Goal: Transaction & Acquisition: Purchase product/service

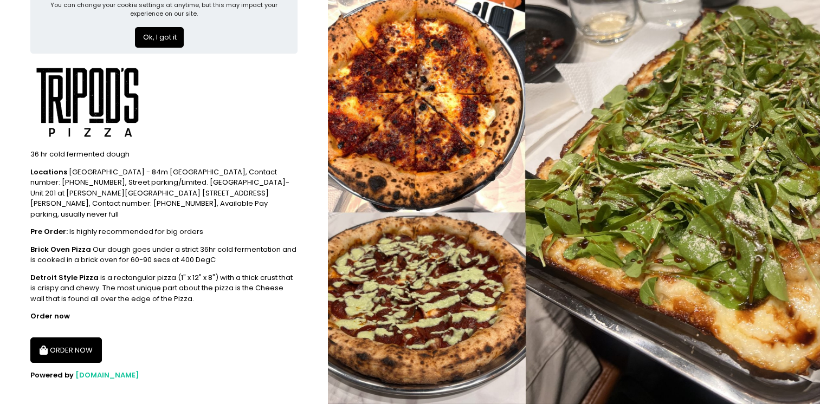
scroll to position [42, 0]
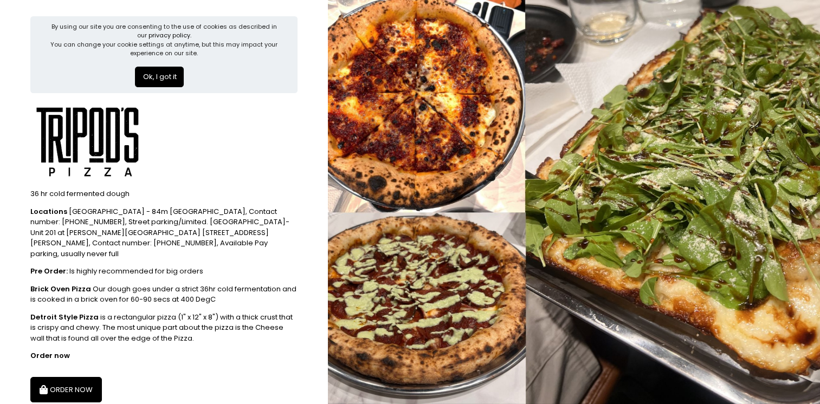
click at [81, 377] on button "ORDER NOW" at bounding box center [66, 390] width 72 height 26
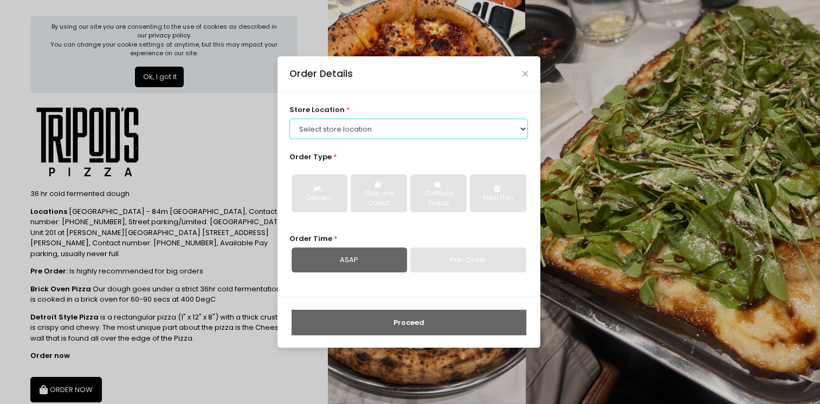
click at [404, 133] on select "Select store location Tripod's Pizza - Matimtiman Tripod's Pizza - [PERSON_NAME…" at bounding box center [408, 129] width 238 height 21
select select "61446231c0144a0f30d77cd5"
click at [289, 119] on select "Select store location Tripod's Pizza - Matimtiman Tripod's Pizza - [PERSON_NAME…" at bounding box center [408, 129] width 238 height 21
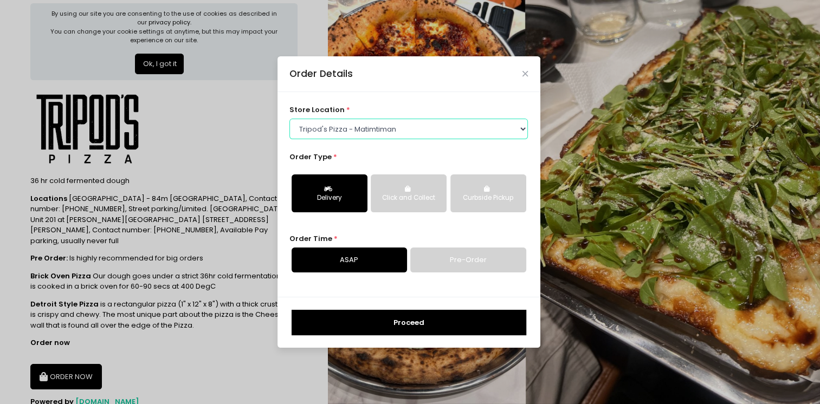
scroll to position [42, 0]
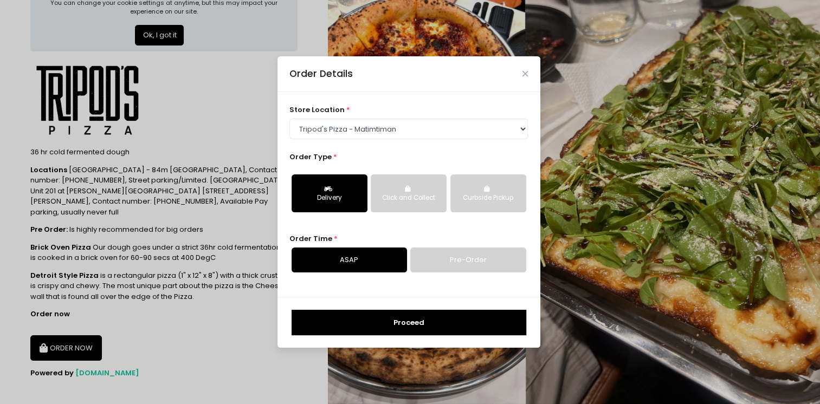
click at [402, 320] on button "Proceed" at bounding box center [409, 323] width 235 height 26
